Goal: Task Accomplishment & Management: Manage account settings

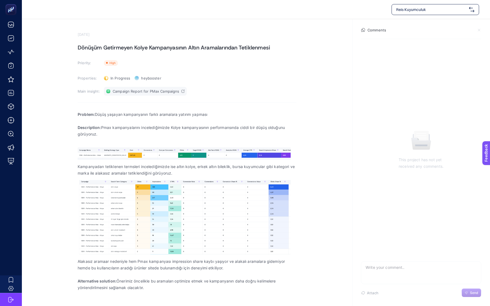
click at [180, 90] on link "Campaign Report for PMax Campaigns" at bounding box center [145, 91] width 83 height 9
click at [252, 169] on p "Kampanyadan tetiklenen termsleri incelediğimizde ise altın kolye, erkek altın b…" at bounding box center [187, 169] width 219 height 13
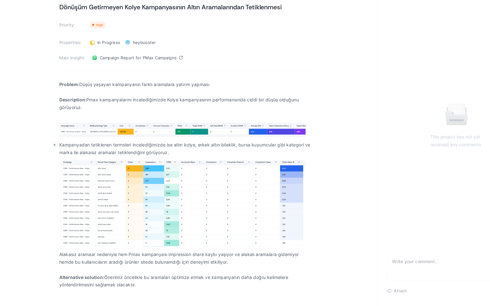
click at [222, 284] on p "Alternative solution: Önerimiz öncelikle bu aramaları optimize etmek ve kampany…" at bounding box center [187, 284] width 219 height 13
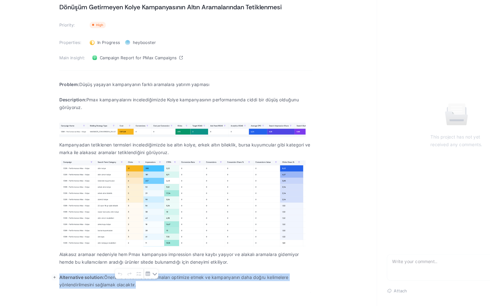
click at [221, 290] on p "Alternative solution: Önerimiz öncelikle bu aramaları optimize etmek ve kampany…" at bounding box center [187, 284] width 219 height 13
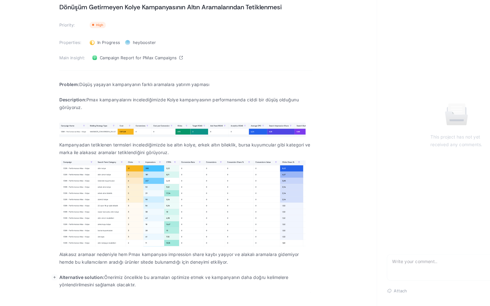
click at [217, 284] on p "Alternative solution: Önerimiz öncelikle bu aramaları optimize etmek ve kampany…" at bounding box center [187, 284] width 219 height 13
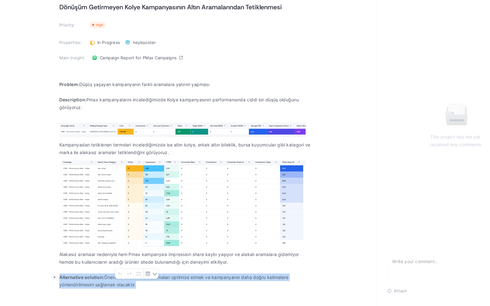
copy p "Alternative solution: Önerimiz öncelikle bu aramaları optimize etmek ve kampany…"
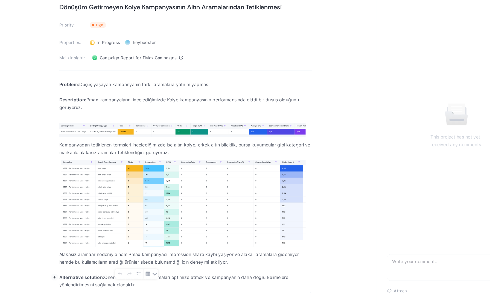
click at [318, 155] on section "September 3, 2025 Dönüşüm Getirmeyen Kolye Kampanyasının Altın Aramalarından Te…" at bounding box center [256, 156] width 468 height 275
click at [129, 285] on p "Alternative solution: Önerimiz öncelikle bu aramaları optimize etmek ve kampany…" at bounding box center [187, 284] width 219 height 13
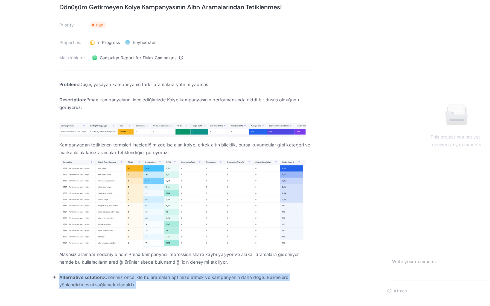
click at [129, 285] on p "Alternative solution: Önerimiz öncelikle bu aramaları optimize etmek ve kampany…" at bounding box center [187, 284] width 219 height 13
copy p "Alternative solution: Önerimiz öncelikle bu aramaları optimize etmek ve kampany…"
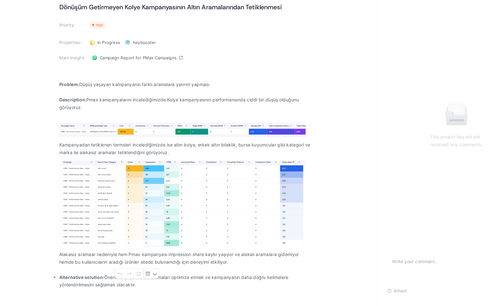
click at [330, 45] on section "September 3, 2025 Dönüşüm Getirmeyen Kolye Kampanyasının Altın Aramalarından Te…" at bounding box center [256, 156] width 468 height 275
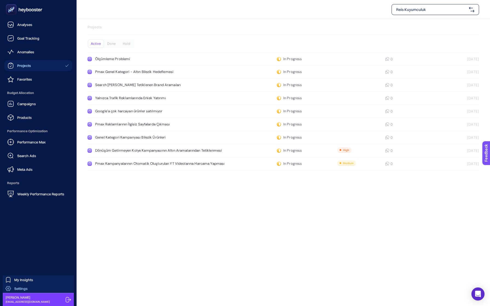
click at [19, 288] on span "Settings" at bounding box center [20, 288] width 13 height 4
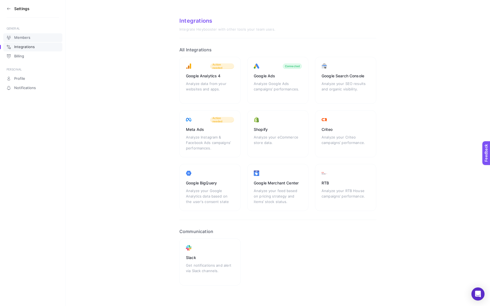
click at [39, 39] on link "Members" at bounding box center [32, 37] width 59 height 9
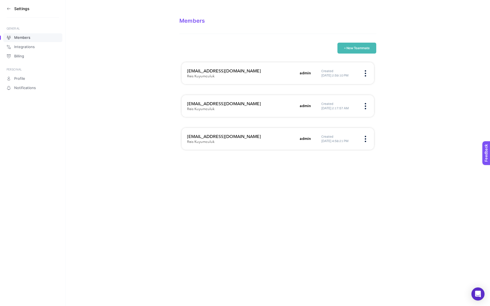
click at [365, 107] on img at bounding box center [365, 106] width 1 height 6
click at [347, 124] on span "Remove" at bounding box center [337, 123] width 38 height 12
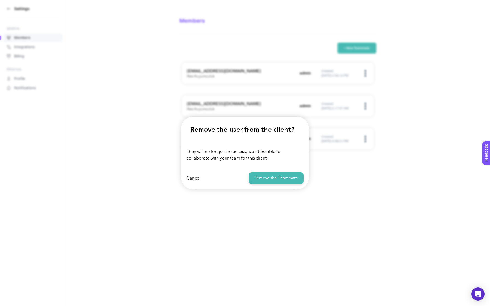
click at [289, 175] on button "Remove the Teammate" at bounding box center [276, 178] width 55 height 12
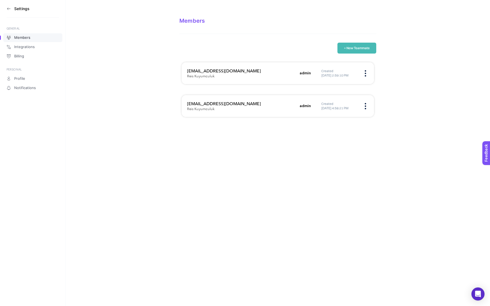
click at [365, 73] on img at bounding box center [365, 73] width 1 height 6
click at [348, 93] on span "Remove" at bounding box center [337, 90] width 38 height 12
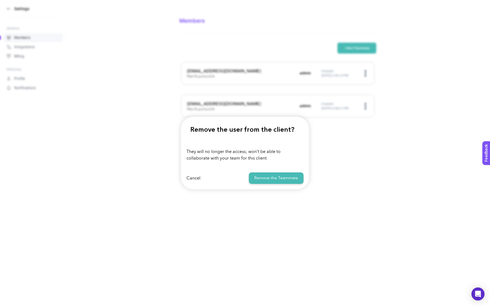
click at [293, 173] on button "Remove the Teammate" at bounding box center [276, 178] width 55 height 12
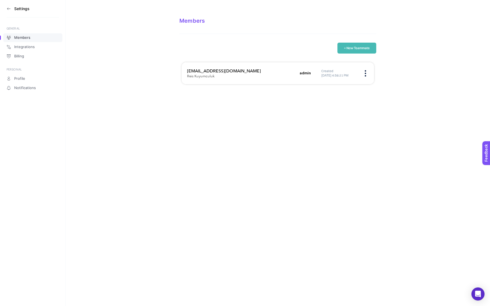
click at [352, 50] on button "+ New Teammate" at bounding box center [356, 48] width 39 height 11
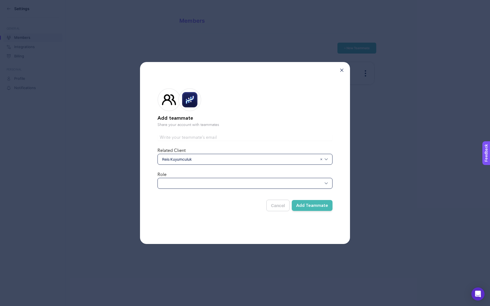
click at [218, 183] on div at bounding box center [244, 183] width 175 height 11
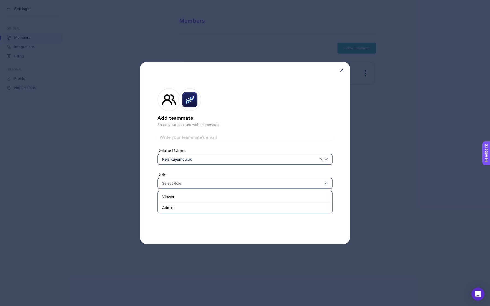
type input "[EMAIL_ADDRESS][DOMAIN_NAME]"
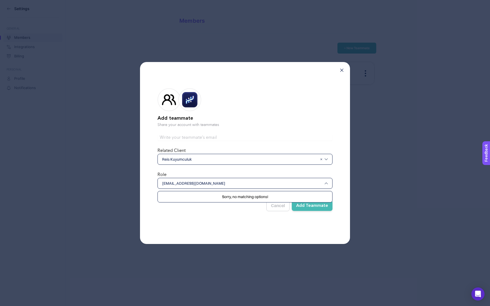
click at [224, 186] on input "[EMAIL_ADDRESS][DOMAIN_NAME]" at bounding box center [242, 183] width 160 height 5
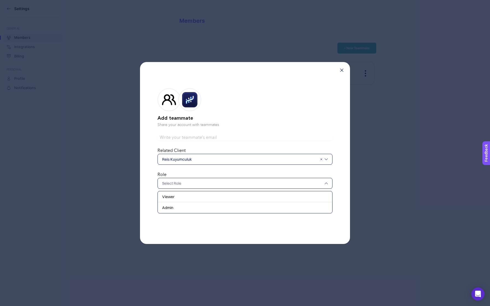
click at [224, 186] on input "text" at bounding box center [242, 183] width 160 height 5
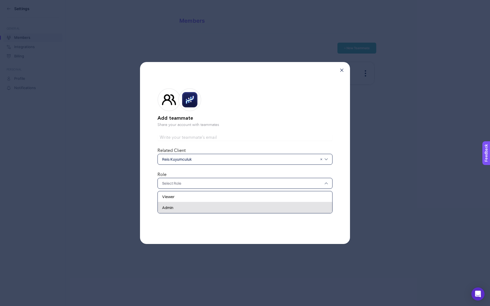
click at [215, 207] on div "Admin" at bounding box center [245, 207] width 174 height 11
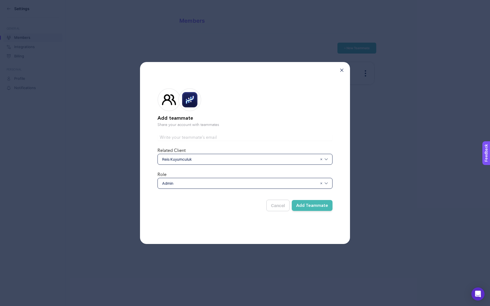
click at [236, 159] on span "Reis Kuyumculuk" at bounding box center [239, 159] width 155 height 5
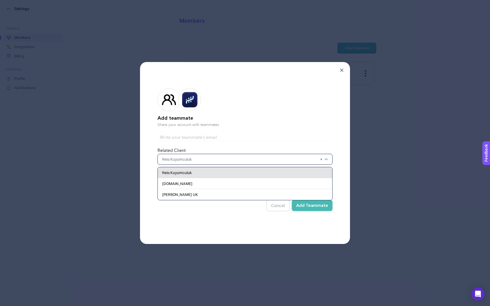
click at [231, 171] on div "Reis Kuyumculuk" at bounding box center [245, 172] width 174 height 11
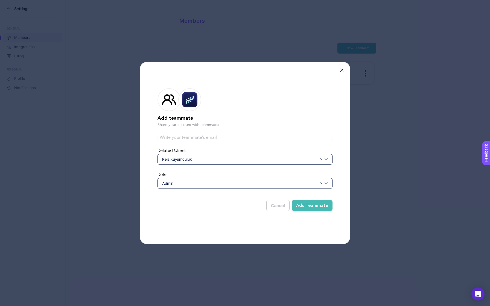
click at [307, 210] on button "Add Teammate" at bounding box center [312, 205] width 41 height 11
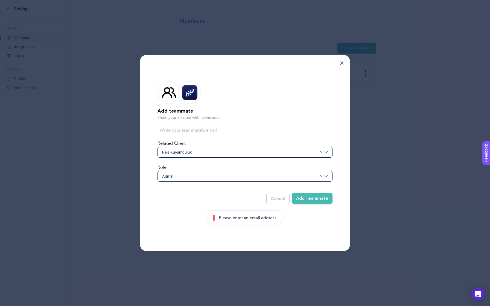
click at [191, 89] on rect at bounding box center [189, 92] width 13 height 13
click at [195, 128] on input "text" at bounding box center [244, 130] width 175 height 7
paste input "[EMAIL_ADDRESS][DOMAIN_NAME]"
type input "[EMAIL_ADDRESS][DOMAIN_NAME]"
click at [227, 188] on form "Add teammate Share your account with teammates [EMAIL_ADDRESS][DOMAIN_NAME] Rel…" at bounding box center [244, 148] width 175 height 153
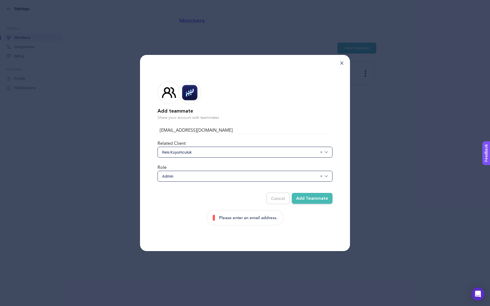
click at [320, 198] on button "Add Teammate" at bounding box center [312, 198] width 41 height 11
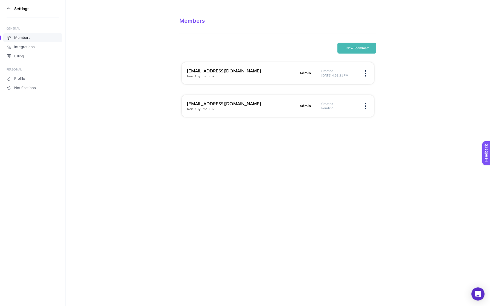
click at [342, 46] on button "+ New Teammate" at bounding box center [356, 48] width 39 height 11
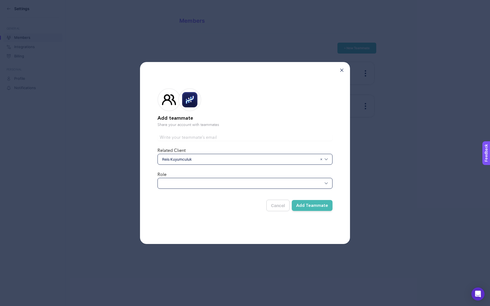
click at [210, 139] on input "text" at bounding box center [244, 137] width 175 height 7
paste input "[EMAIL_ADDRESS][DOMAIN_NAME]"
type input "[EMAIL_ADDRESS][DOMAIN_NAME]"
click at [204, 180] on div at bounding box center [244, 183] width 175 height 11
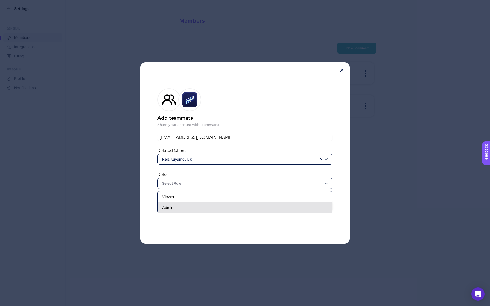
click at [200, 209] on div "Admin" at bounding box center [245, 207] width 174 height 11
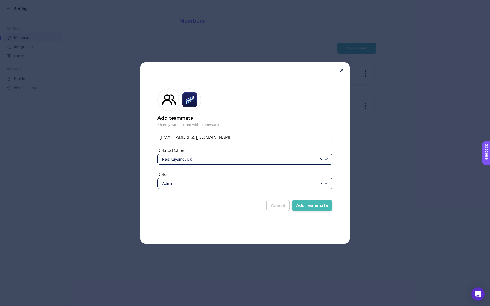
click at [309, 205] on button "Add Teammate" at bounding box center [312, 205] width 41 height 11
